Goal: Transaction & Acquisition: Purchase product/service

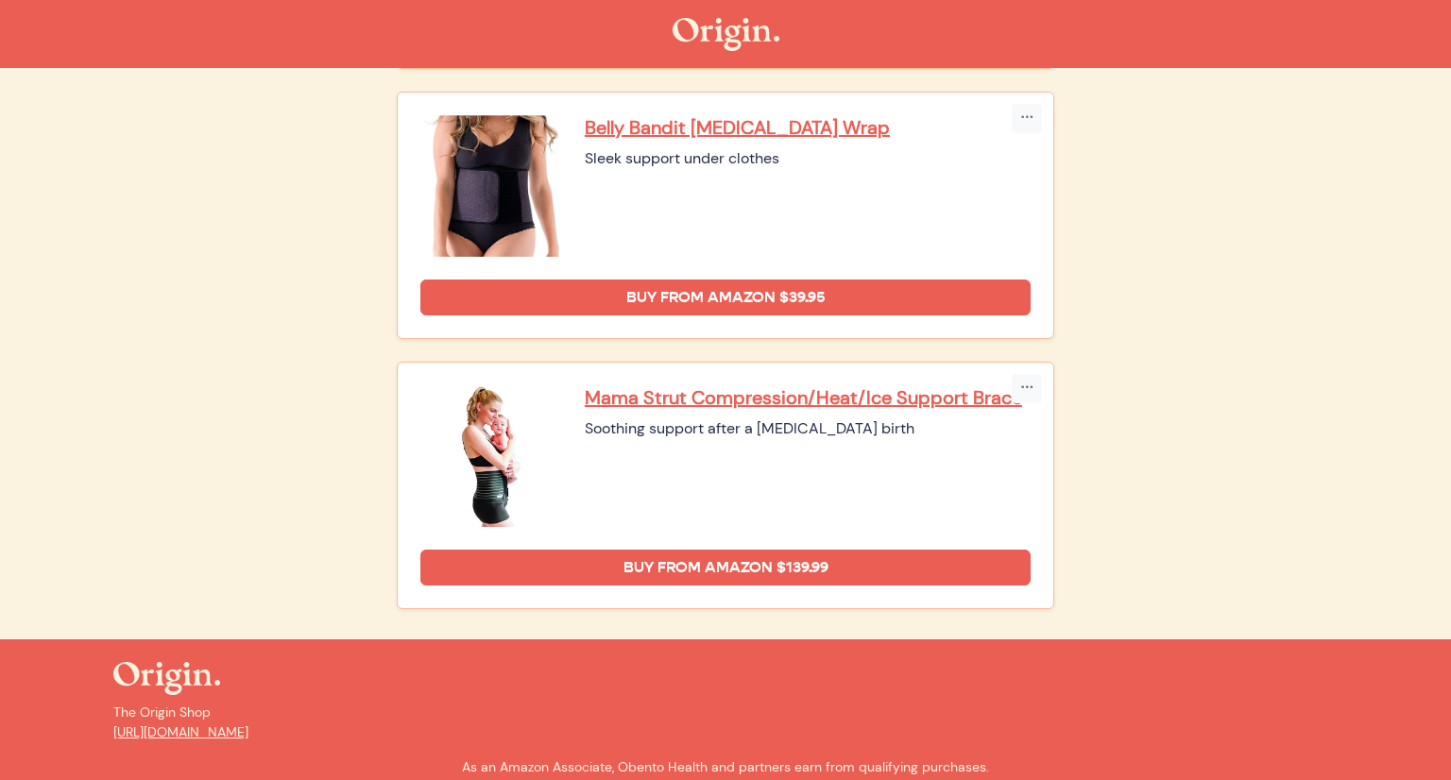
scroll to position [1332, 0]
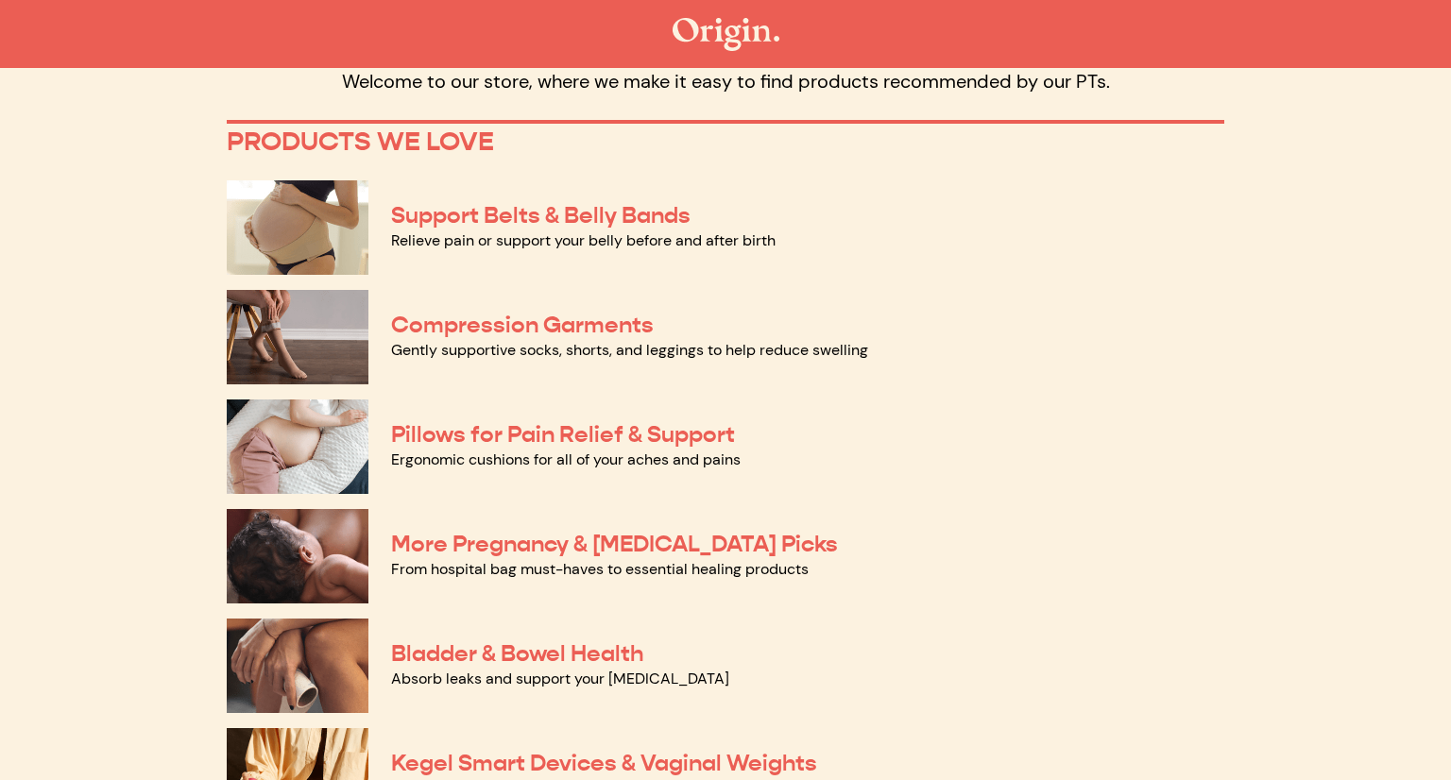
scroll to position [115, 0]
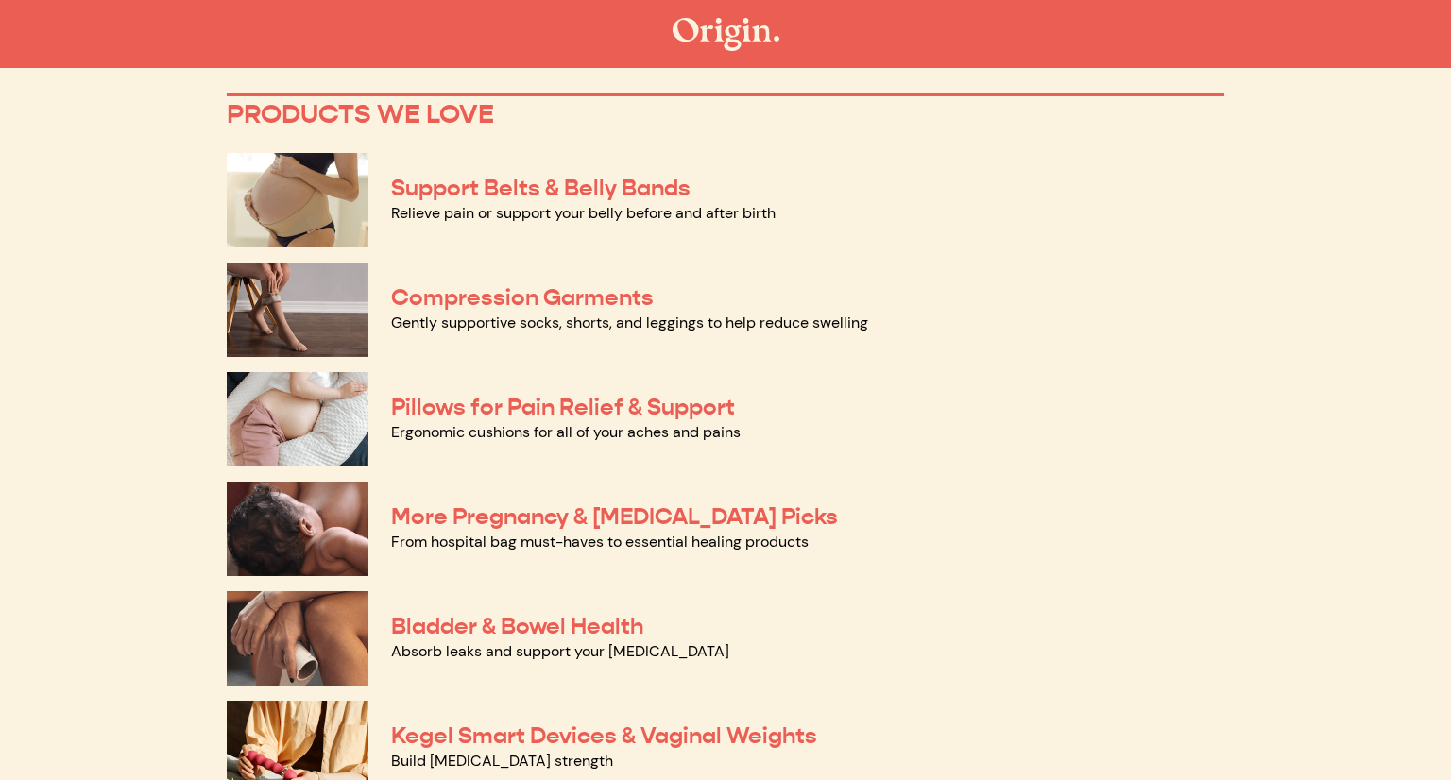
click at [308, 308] on img at bounding box center [298, 310] width 142 height 94
